Goal: Check status: Check status

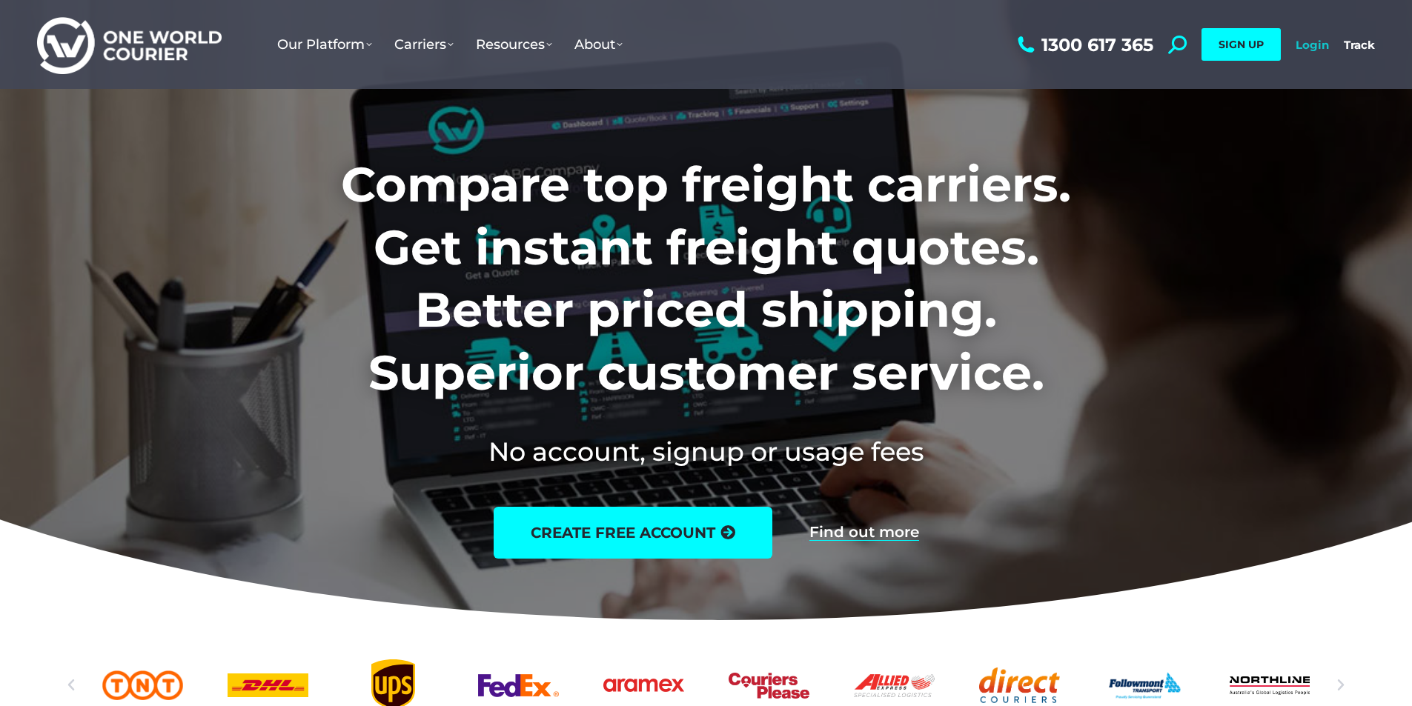
click at [1311, 47] on link "Login" at bounding box center [1312, 45] width 33 height 14
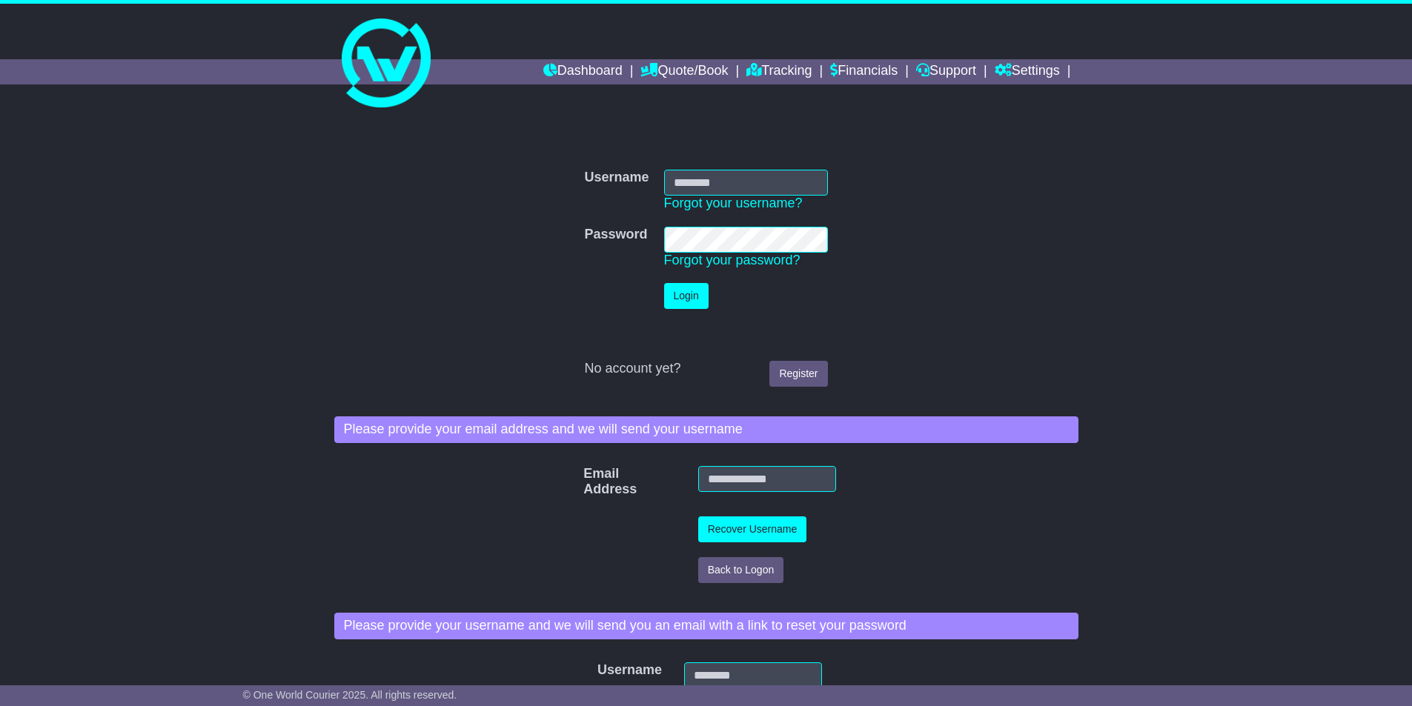
type input "*********"
click at [681, 292] on button "Login" at bounding box center [686, 296] width 44 height 26
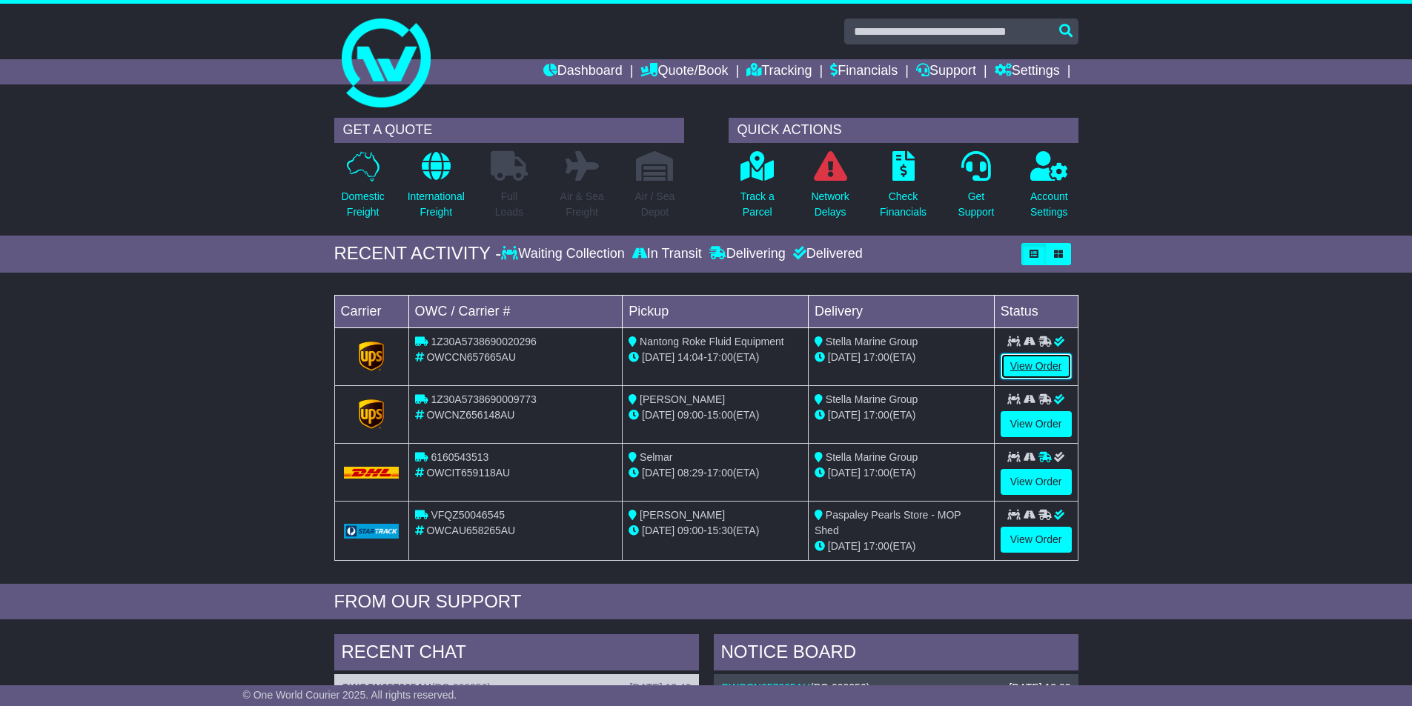
click at [1041, 362] on link "View Order" at bounding box center [1036, 367] width 71 height 26
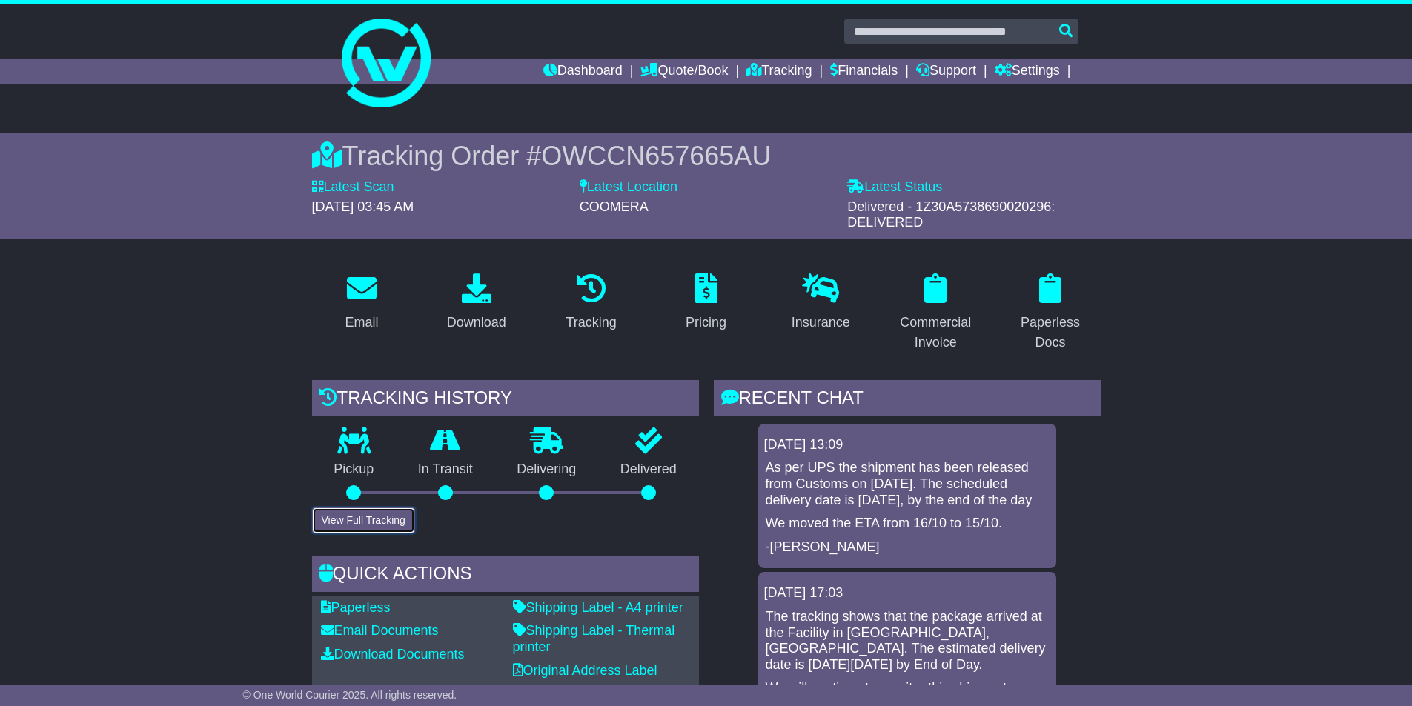
click at [367, 526] on button "View Full Tracking" at bounding box center [363, 521] width 103 height 26
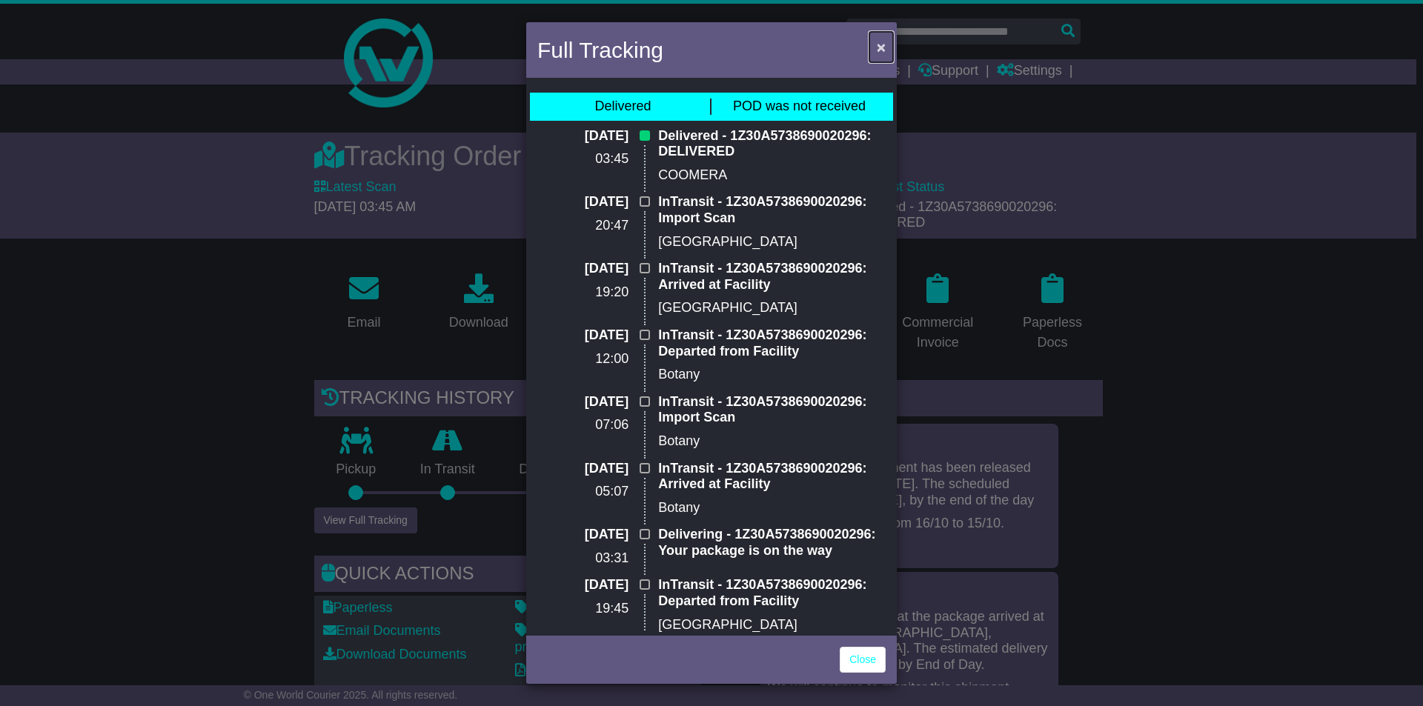
click at [878, 48] on span "×" at bounding box center [881, 47] width 9 height 17
